Goal: Navigation & Orientation: Find specific page/section

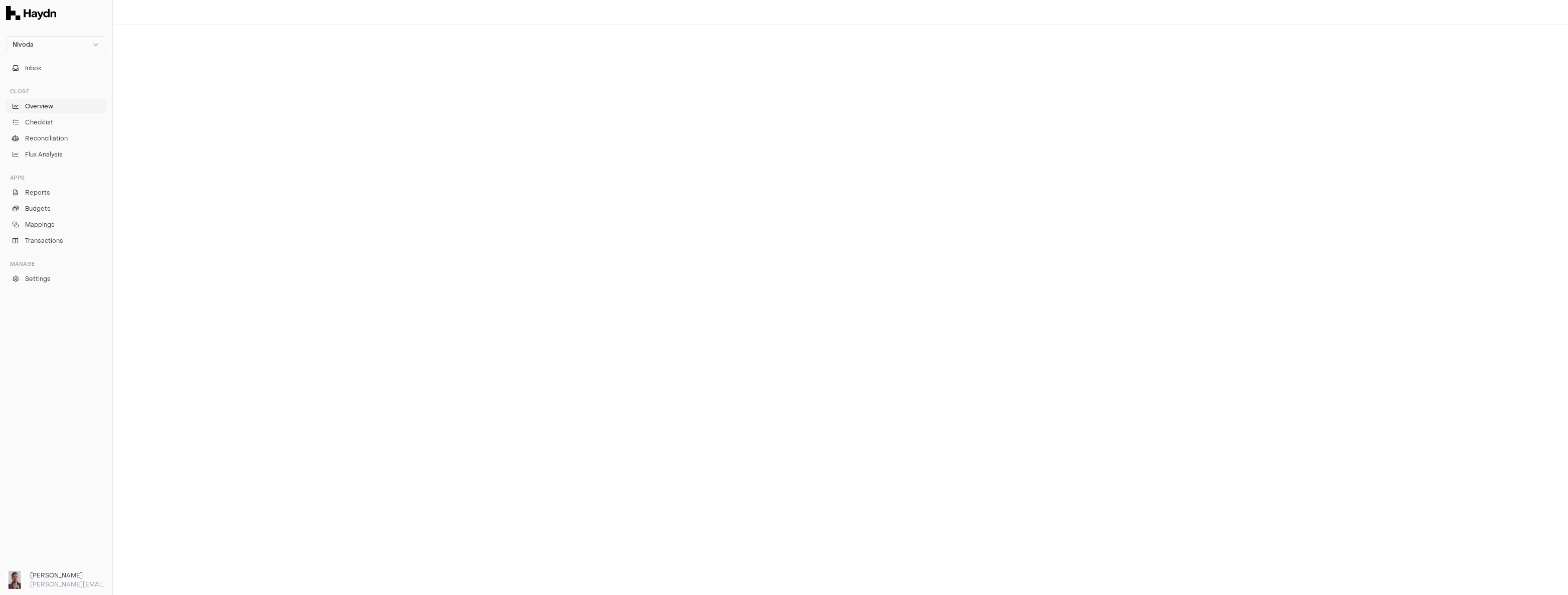
click at [48, 107] on span "Overview" at bounding box center [39, 106] width 28 height 9
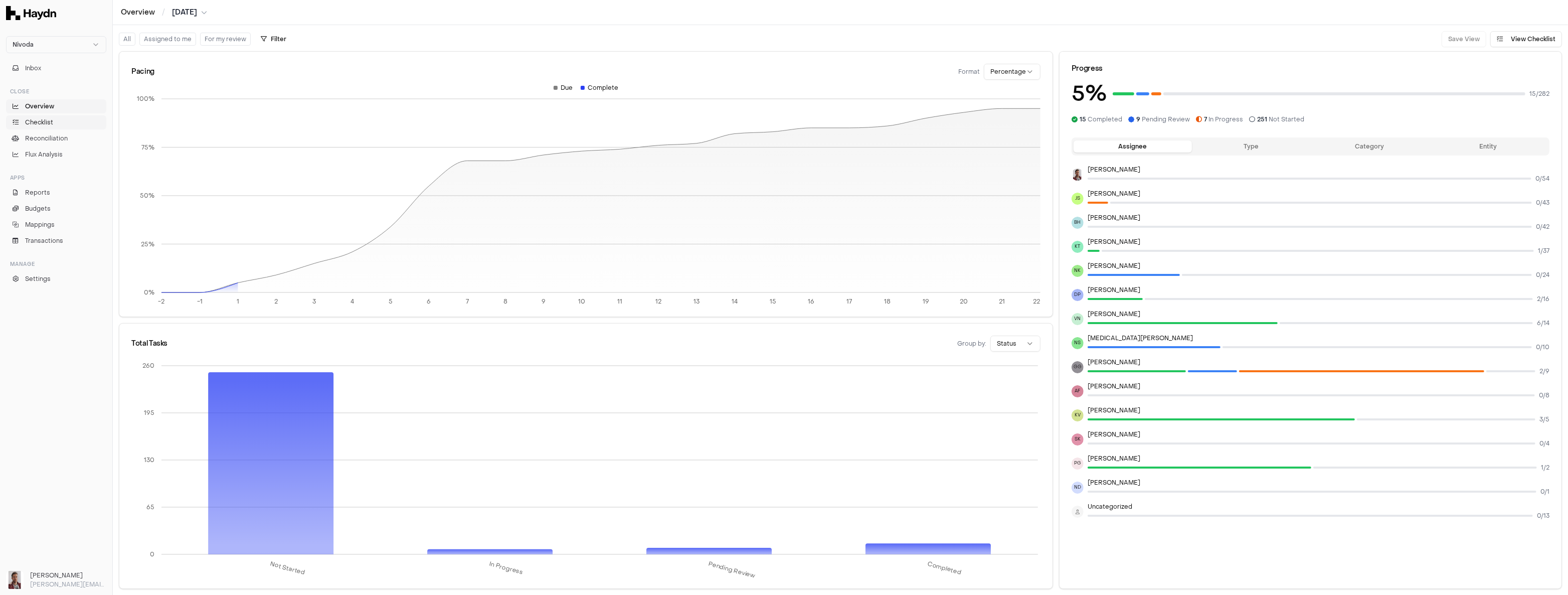
click at [38, 123] on span "Checklist" at bounding box center [39, 122] width 28 height 9
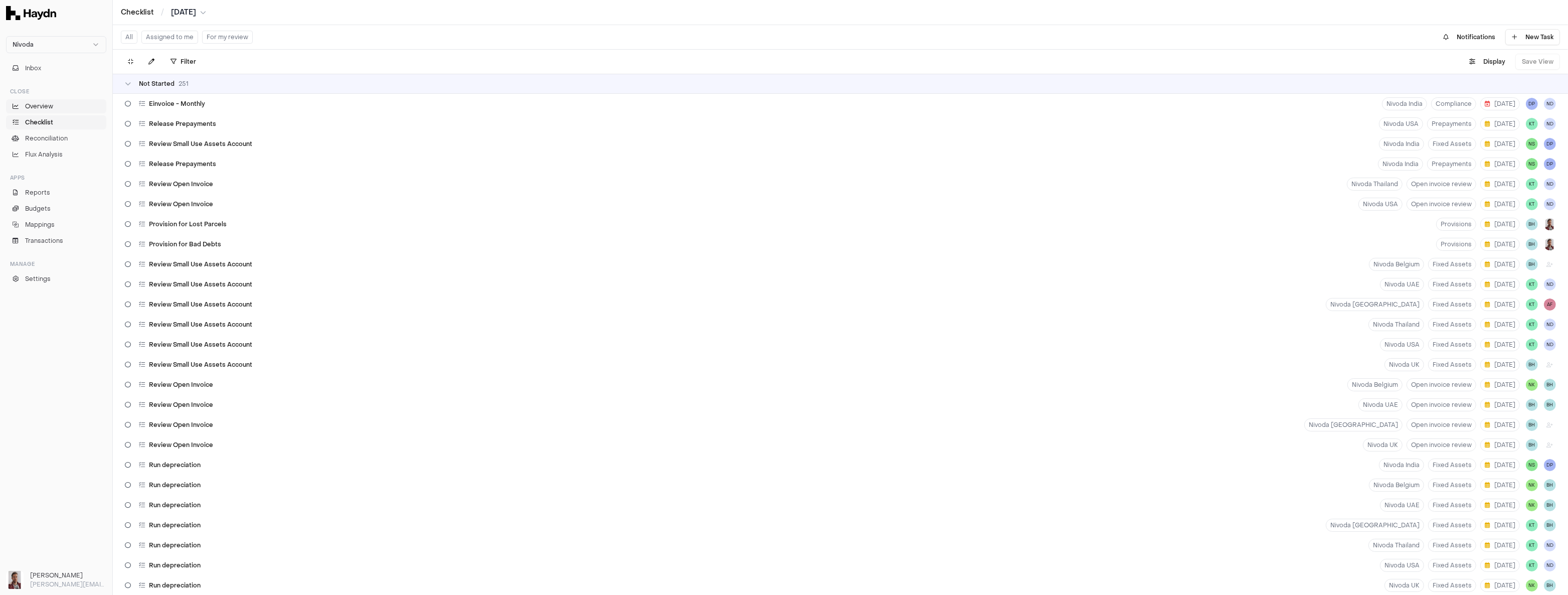
click at [40, 107] on span "Overview" at bounding box center [39, 106] width 28 height 9
